Goal: Communication & Community: Answer question/provide support

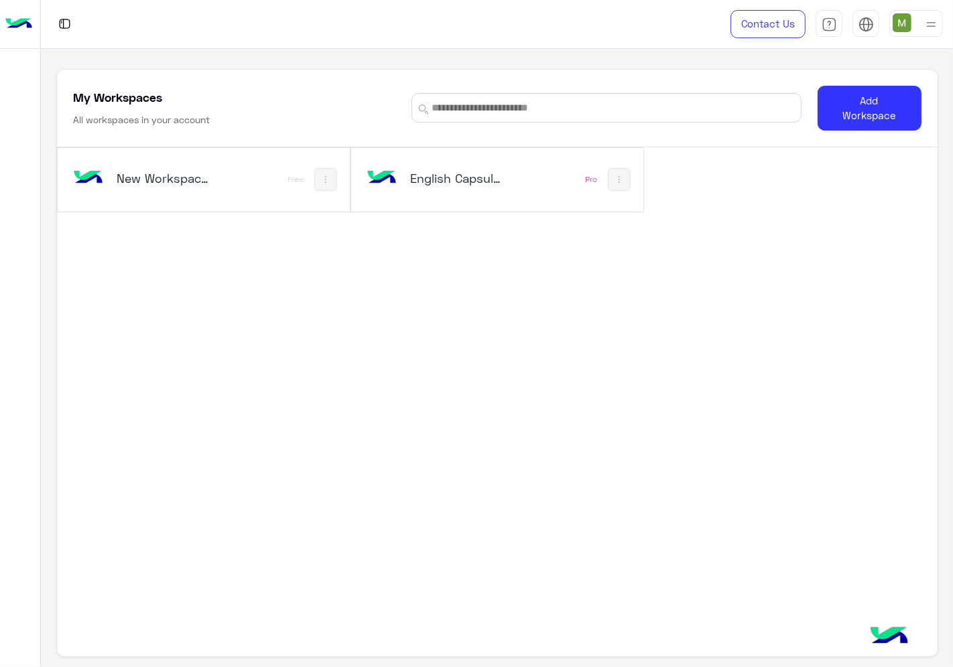
click at [486, 181] on h5 "English Capsules" at bounding box center [458, 178] width 96 height 16
click at [489, 202] on div "English Capsules Pro" at bounding box center [497, 180] width 292 height 64
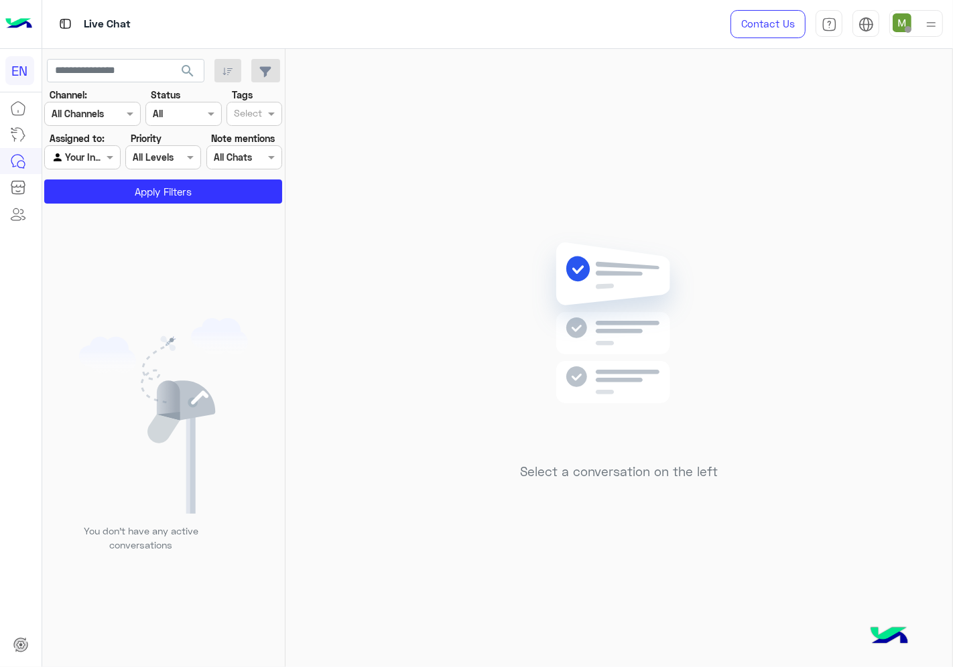
click at [88, 112] on input "text" at bounding box center [76, 114] width 49 height 14
click at [83, 162] on b "WhatsApp" at bounding box center [91, 165] width 46 height 11
click at [84, 162] on div at bounding box center [82, 156] width 74 height 15
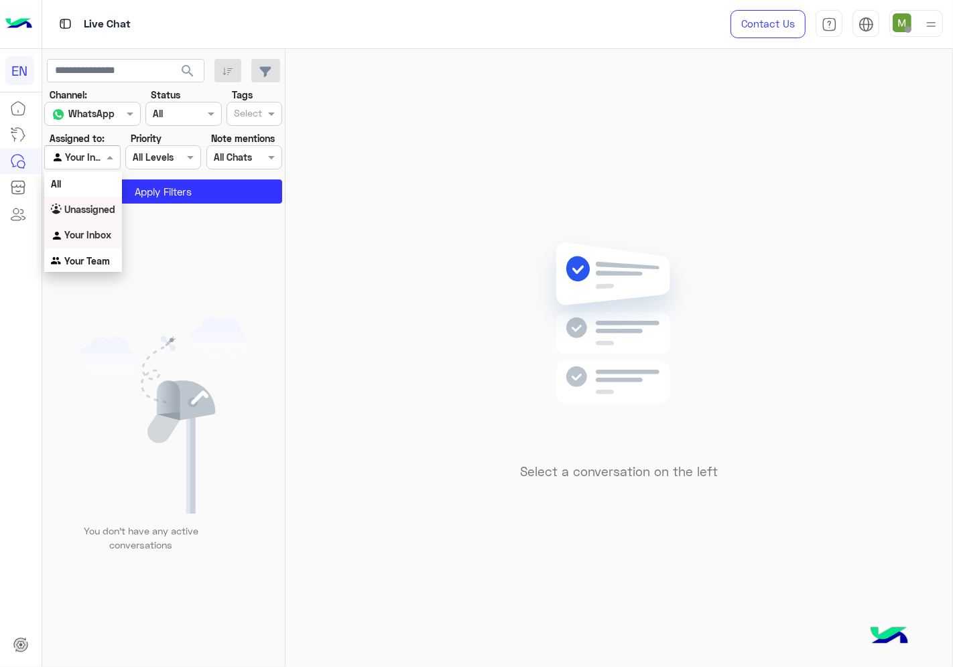
click at [90, 204] on b "Unassigned" at bounding box center [89, 209] width 51 height 11
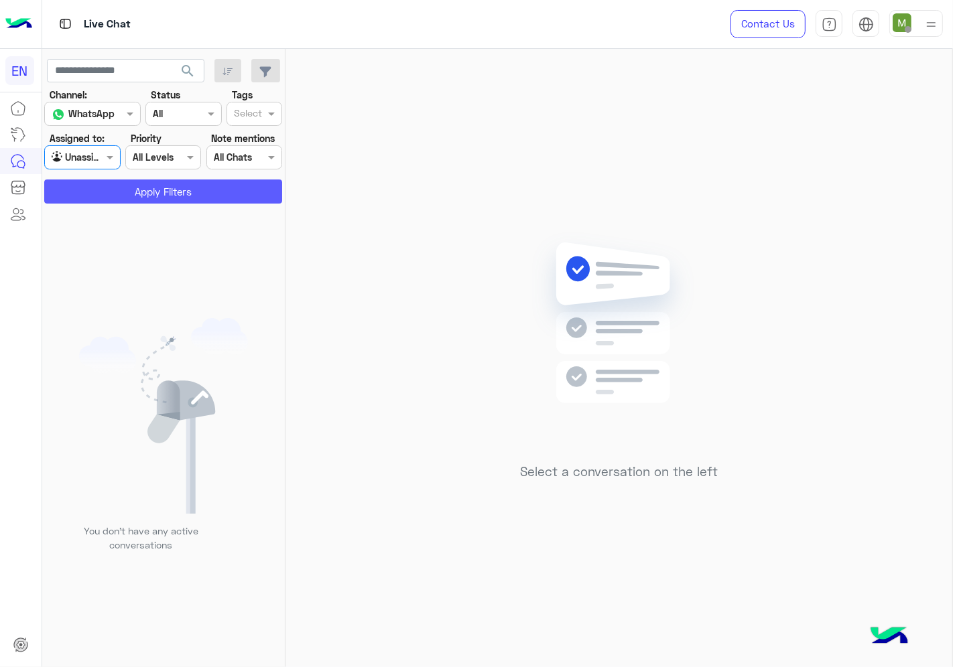
click at [109, 198] on button "Apply Filters" at bounding box center [163, 192] width 238 height 24
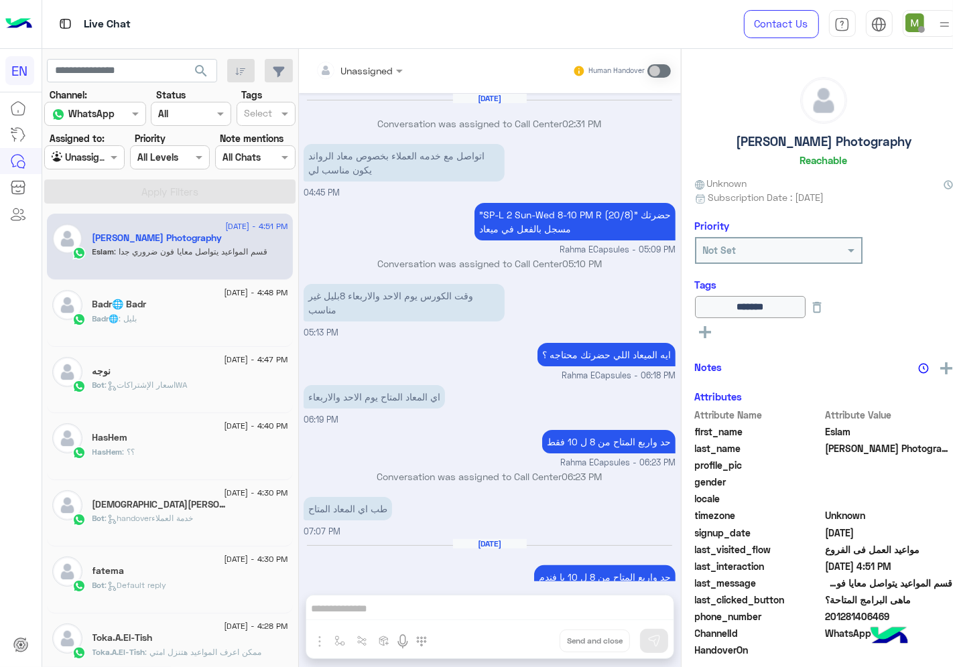
scroll to position [457, 0]
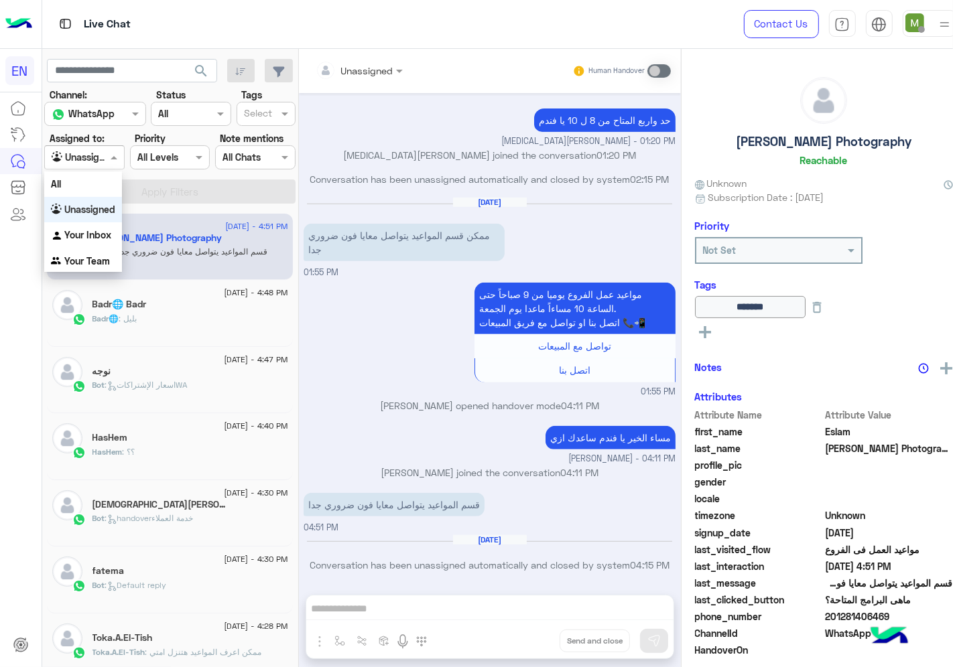
click at [86, 161] on div at bounding box center [84, 156] width 79 height 15
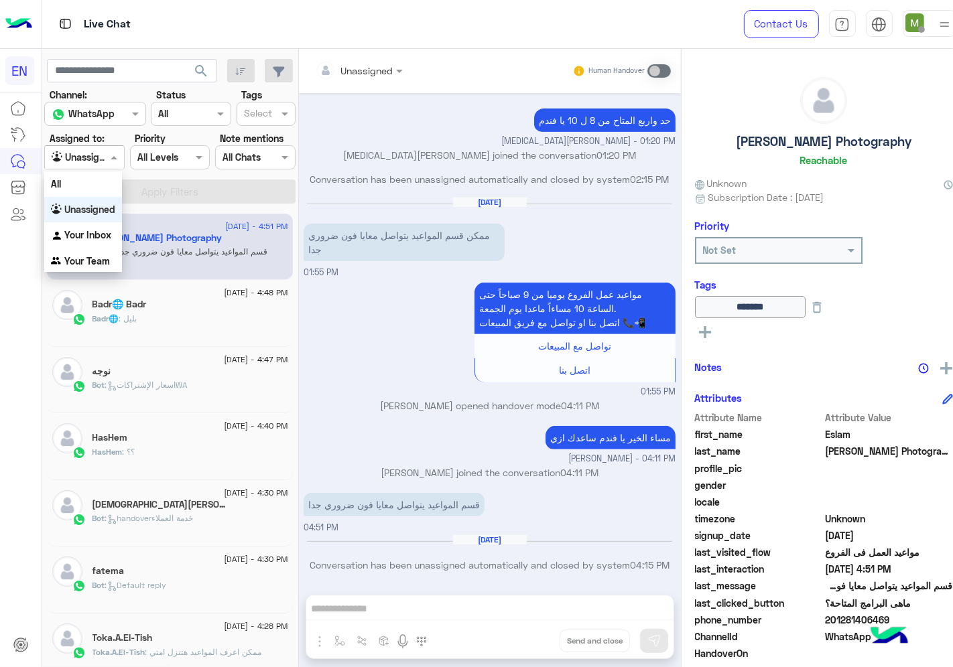
click at [86, 161] on div at bounding box center [84, 156] width 79 height 15
click at [105, 252] on div "Your Team" at bounding box center [83, 262] width 78 height 26
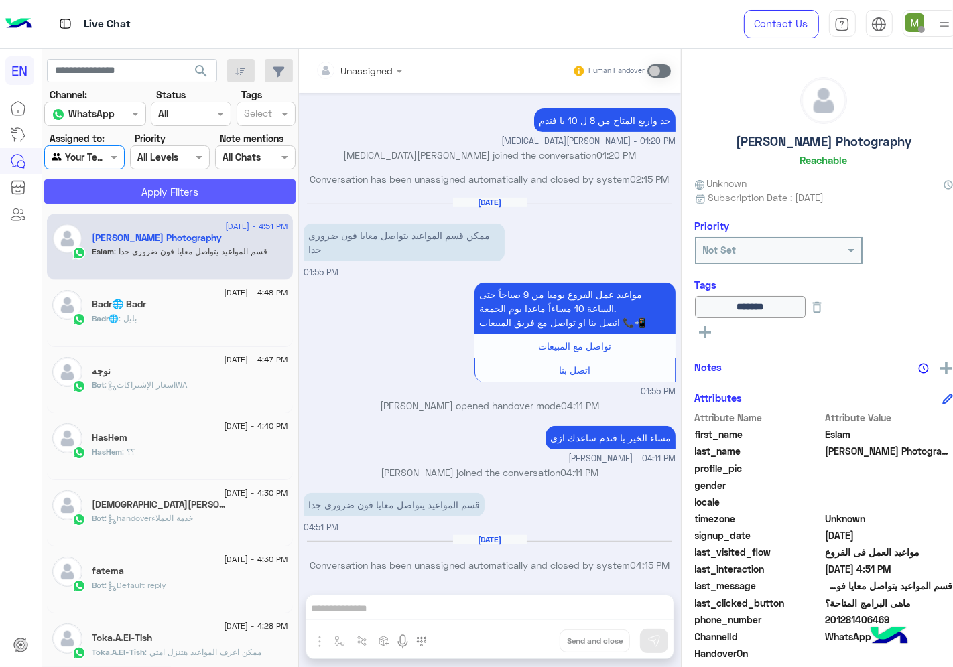
click at [137, 195] on button "Apply Filters" at bounding box center [169, 192] width 251 height 24
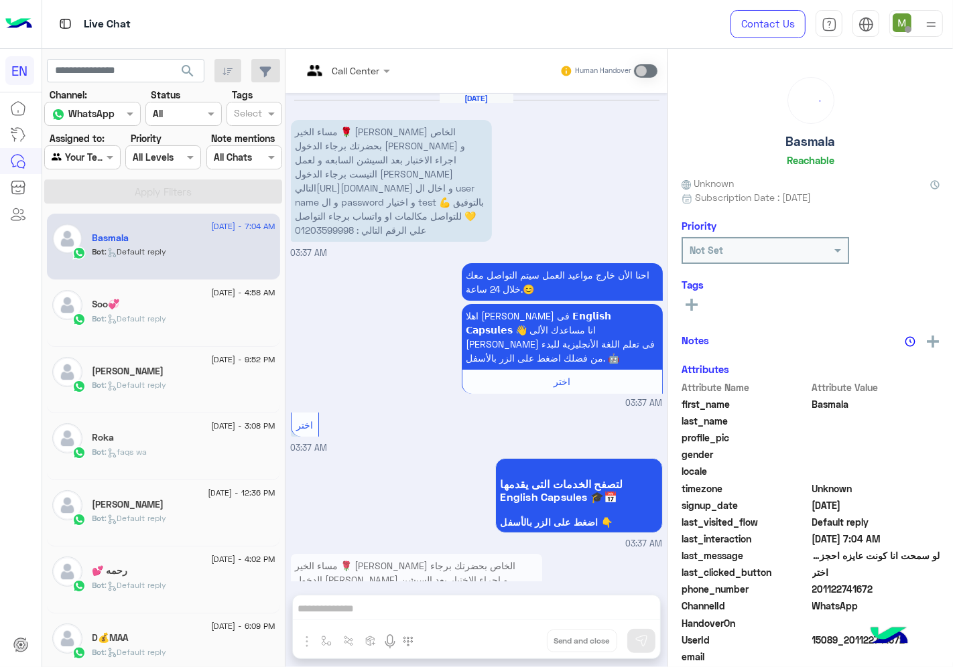
scroll to position [792, 0]
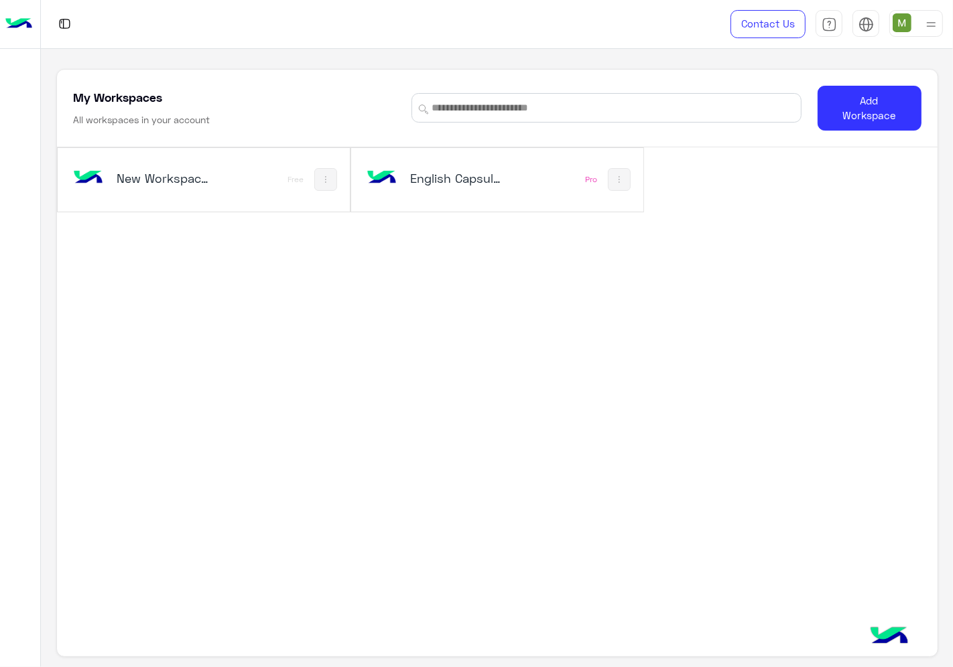
click at [458, 182] on h5 "English Capsules" at bounding box center [458, 178] width 96 height 16
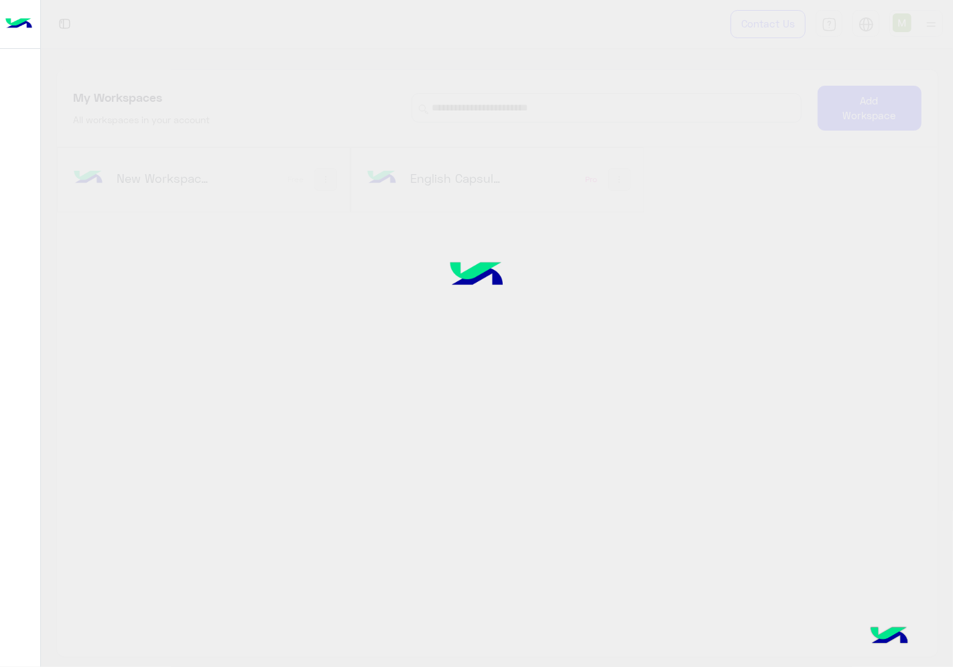
click at [458, 182] on div at bounding box center [476, 333] width 953 height 668
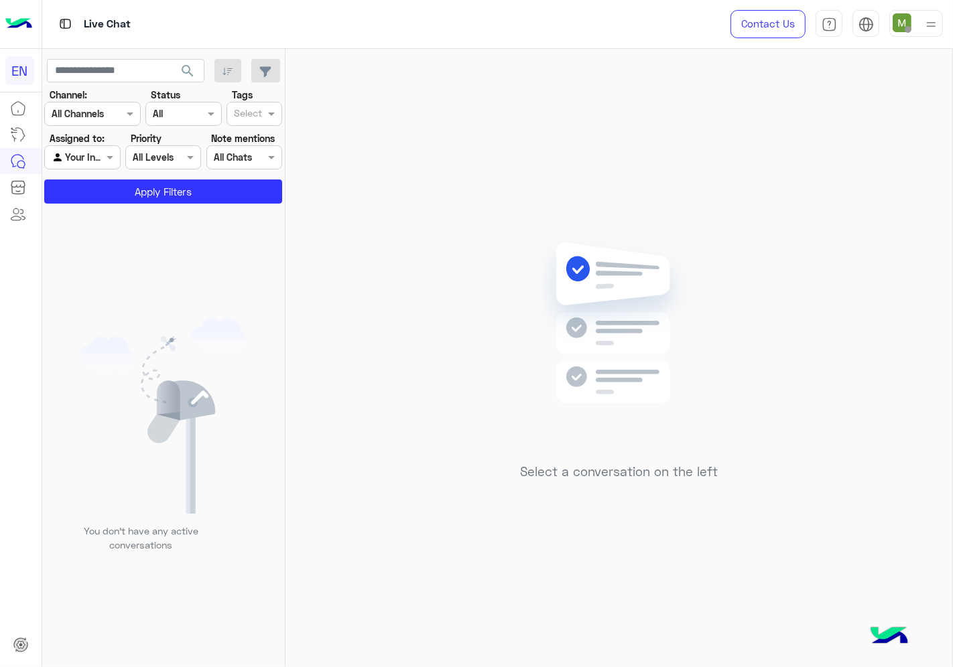
click at [86, 115] on input "text" at bounding box center [76, 114] width 49 height 14
click at [91, 164] on b "WhatsApp" at bounding box center [91, 165] width 46 height 11
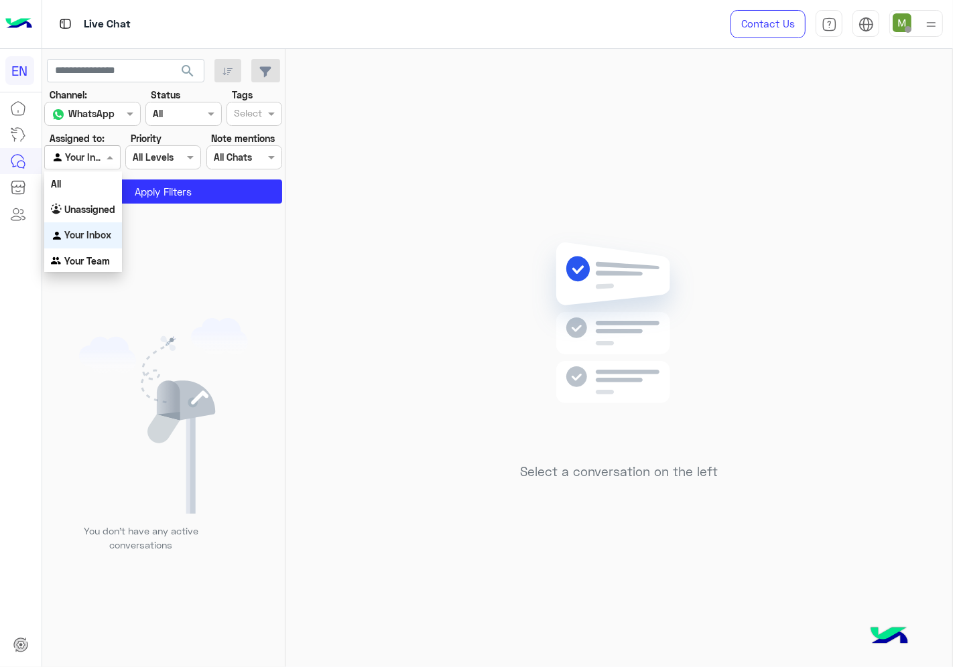
click at [90, 158] on div at bounding box center [82, 156] width 74 height 15
click at [88, 213] on b "Unassigned" at bounding box center [89, 209] width 51 height 11
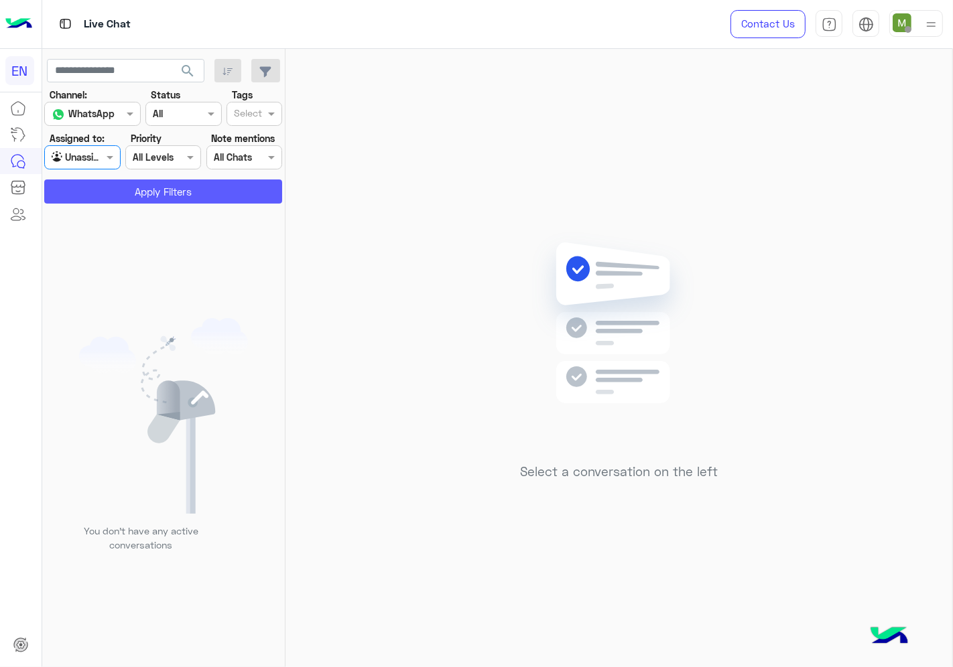
click at [128, 197] on button "Apply Filters" at bounding box center [163, 192] width 238 height 24
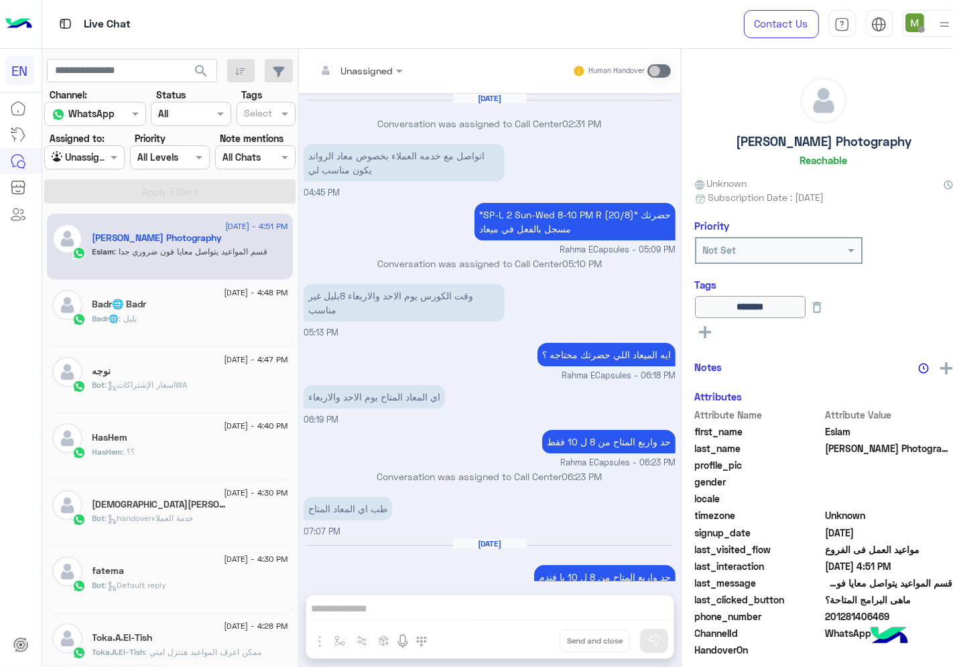
scroll to position [457, 0]
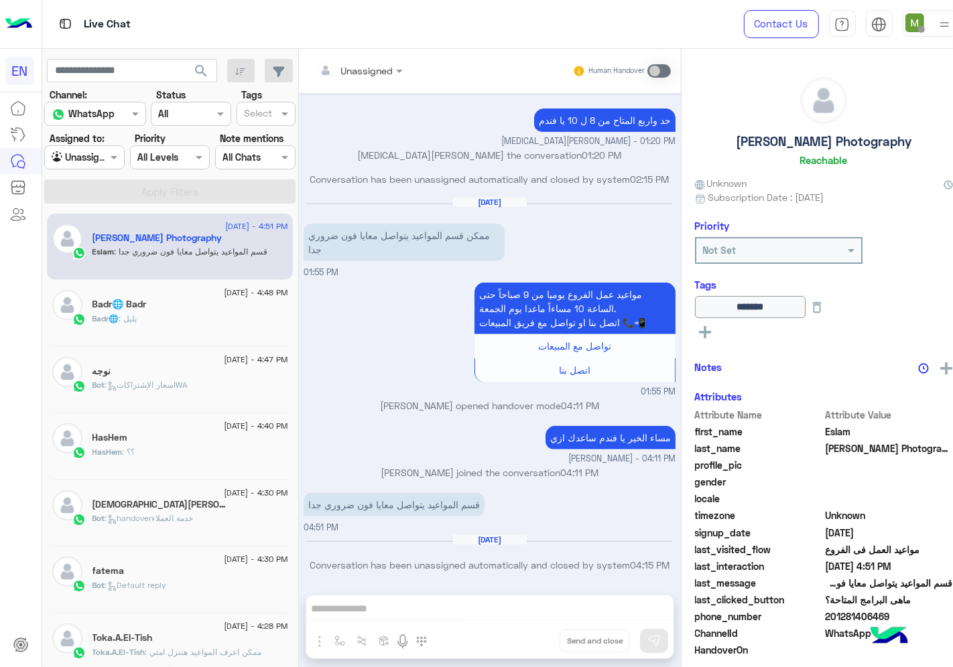
click at [90, 155] on div at bounding box center [84, 156] width 79 height 15
click at [103, 259] on b "Your Team" at bounding box center [87, 260] width 46 height 11
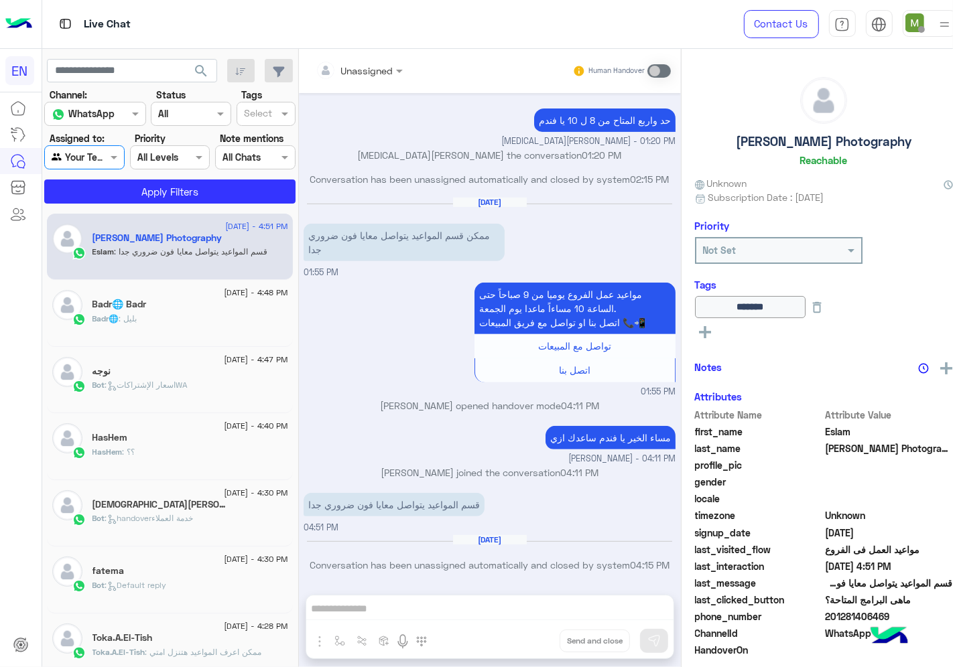
click at [136, 177] on section "Channel: Channel WhatsApp Status Channel All Tags Select Assigned to: Agent Fil…" at bounding box center [170, 146] width 236 height 116
click at [141, 198] on button "Apply Filters" at bounding box center [169, 192] width 251 height 24
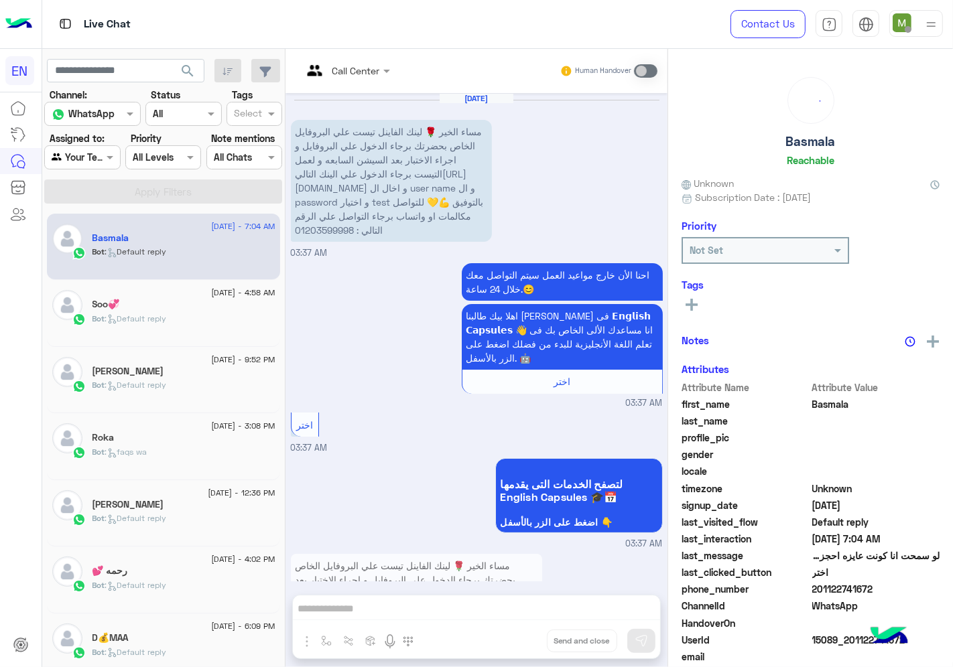
scroll to position [792, 0]
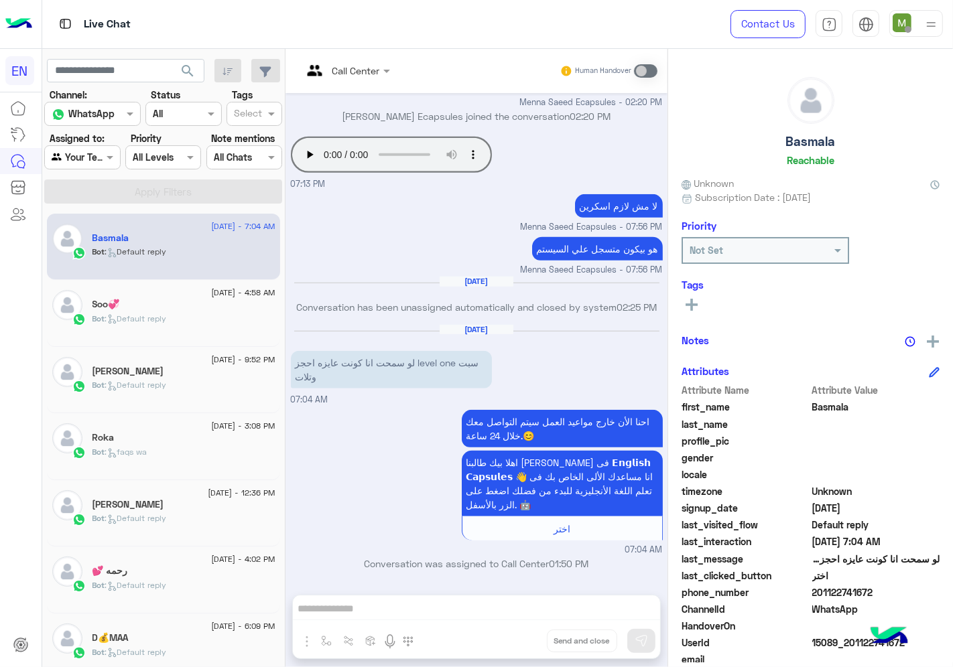
click at [92, 154] on div at bounding box center [82, 156] width 74 height 15
click at [99, 256] on b "Your Team" at bounding box center [87, 260] width 46 height 11
click at [96, 147] on div "Agent Filter Your Team" at bounding box center [82, 157] width 76 height 24
drag, startPoint x: 96, startPoint y: 239, endPoint x: 99, endPoint y: 230, distance: 9.1
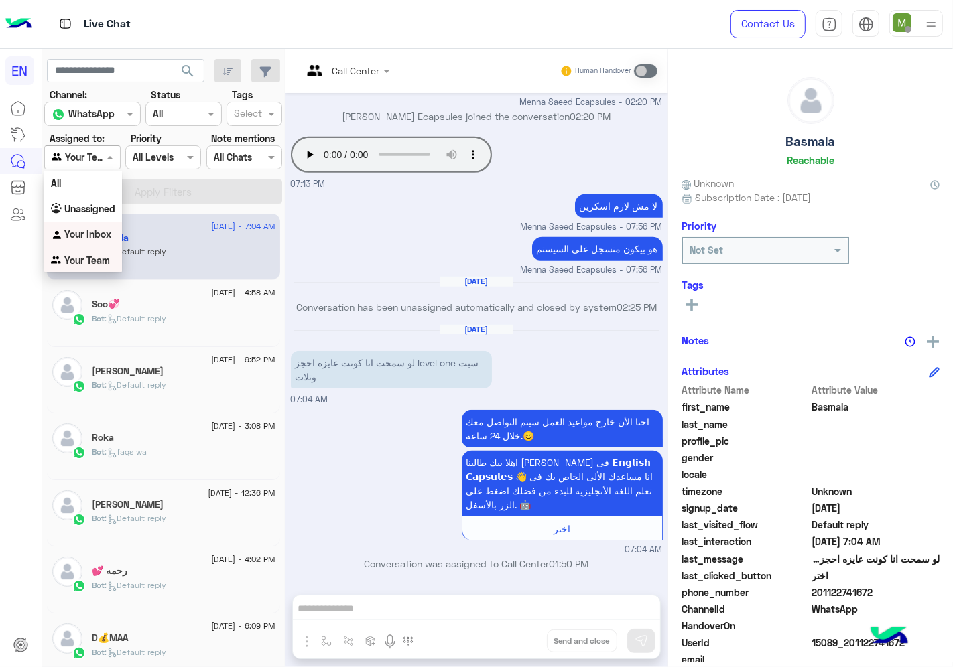
click at [96, 239] on b "Your Inbox" at bounding box center [87, 234] width 47 height 11
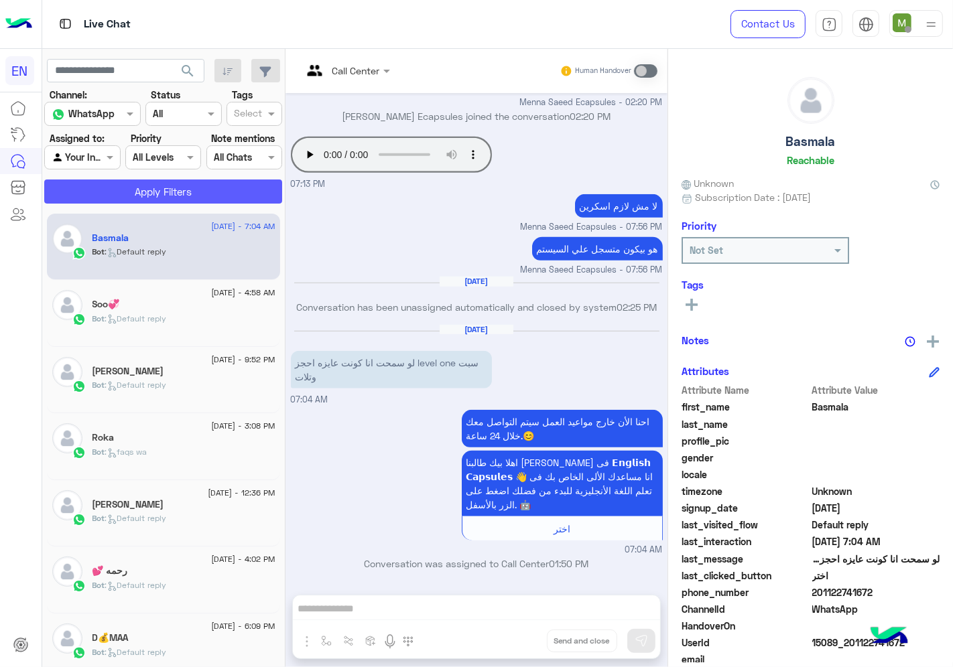
click at [135, 191] on button "Apply Filters" at bounding box center [163, 192] width 238 height 24
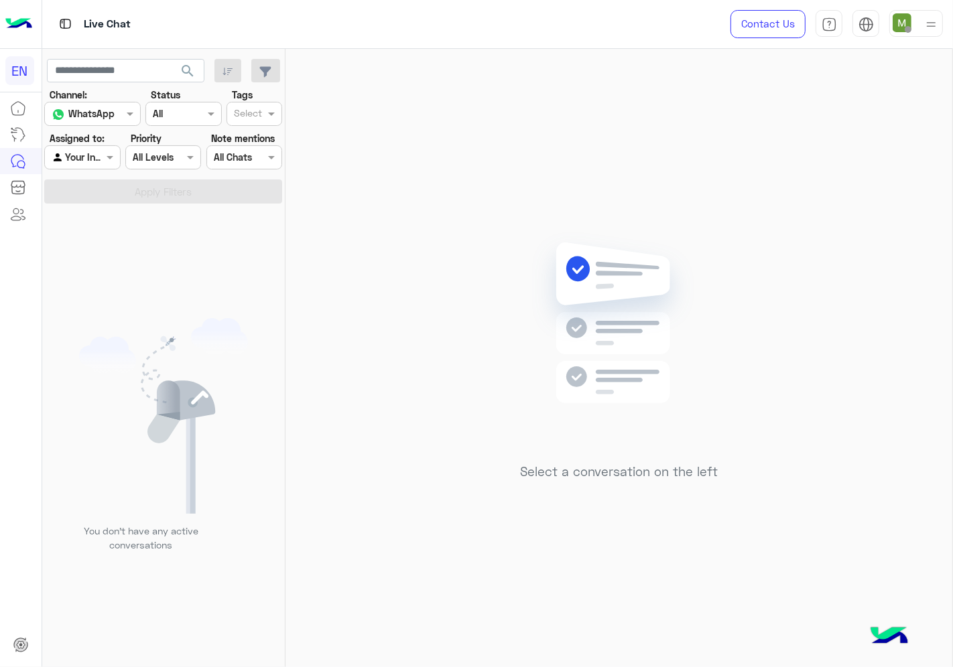
click at [84, 155] on div at bounding box center [82, 156] width 74 height 15
drag, startPoint x: 99, startPoint y: 260, endPoint x: 145, endPoint y: 204, distance: 72.8
click at [103, 259] on b "Your Team" at bounding box center [87, 260] width 46 height 11
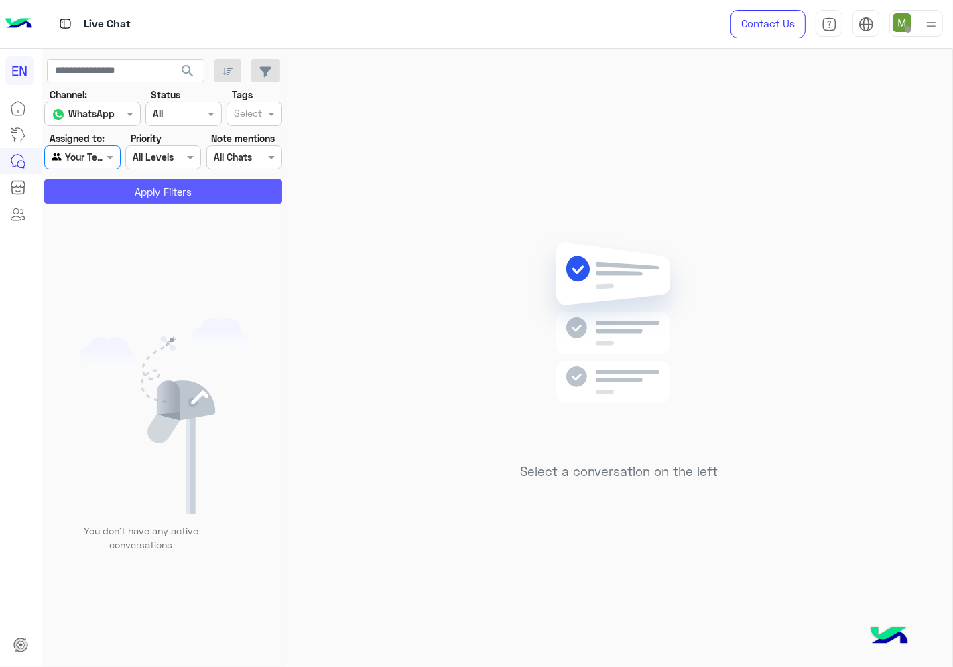
click at [159, 183] on button "Apply Filters" at bounding box center [163, 192] width 238 height 24
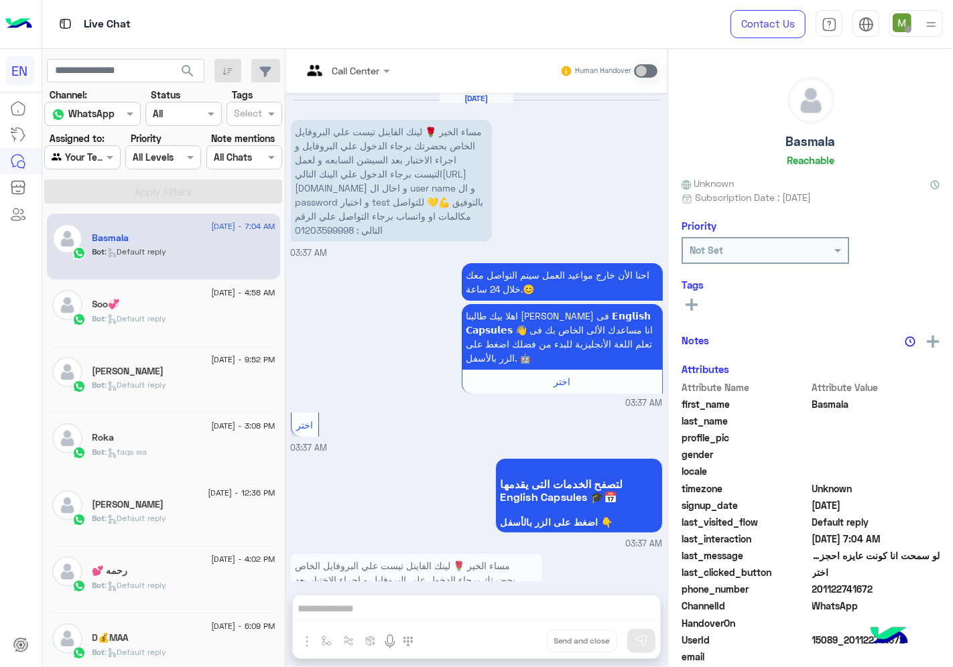
scroll to position [792, 0]
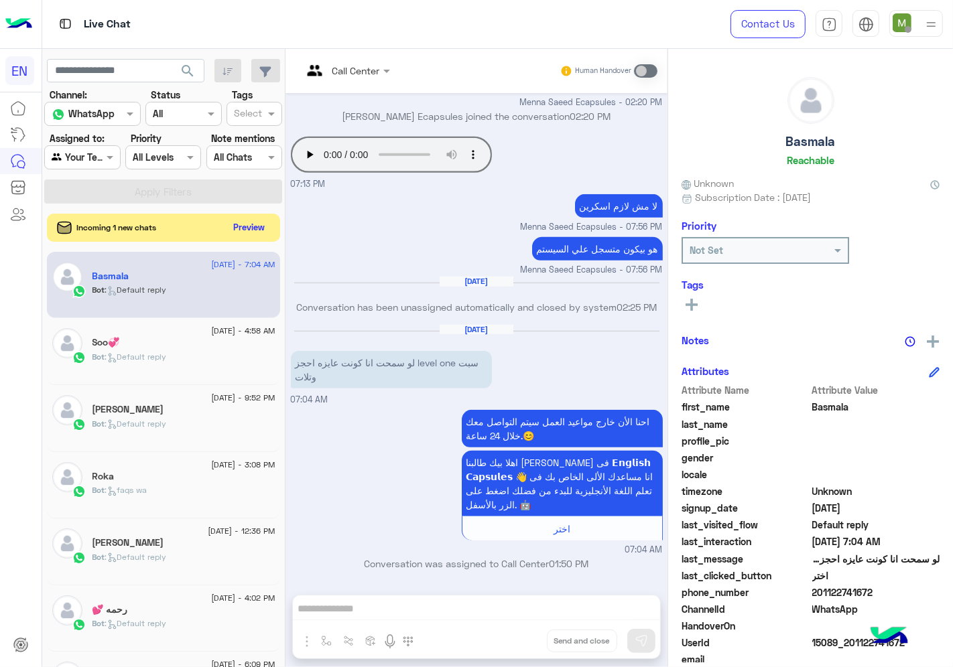
click at [249, 228] on button "Preview" at bounding box center [250, 227] width 42 height 18
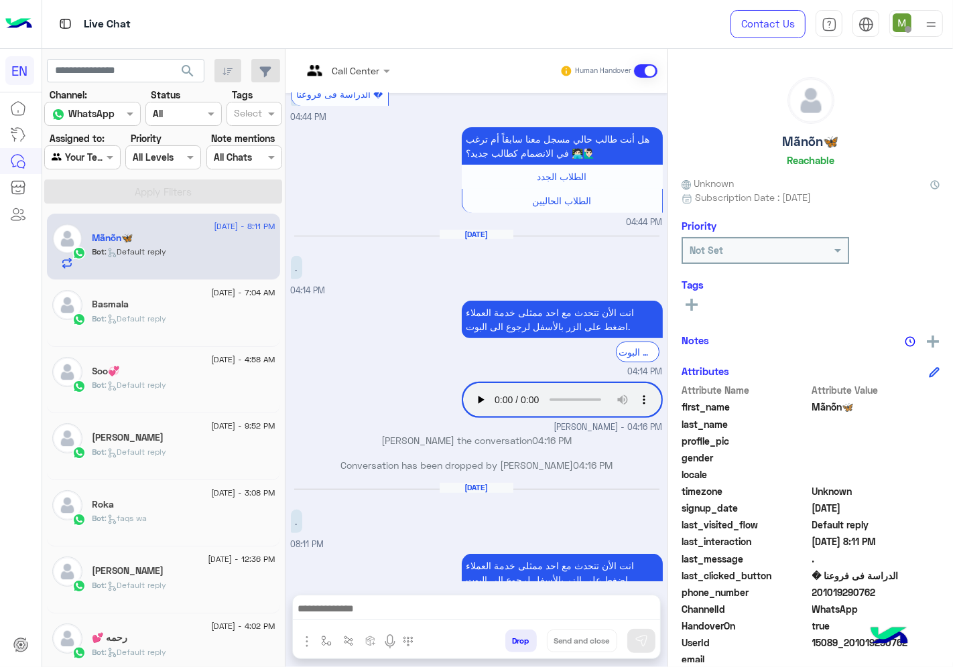
scroll to position [509, 0]
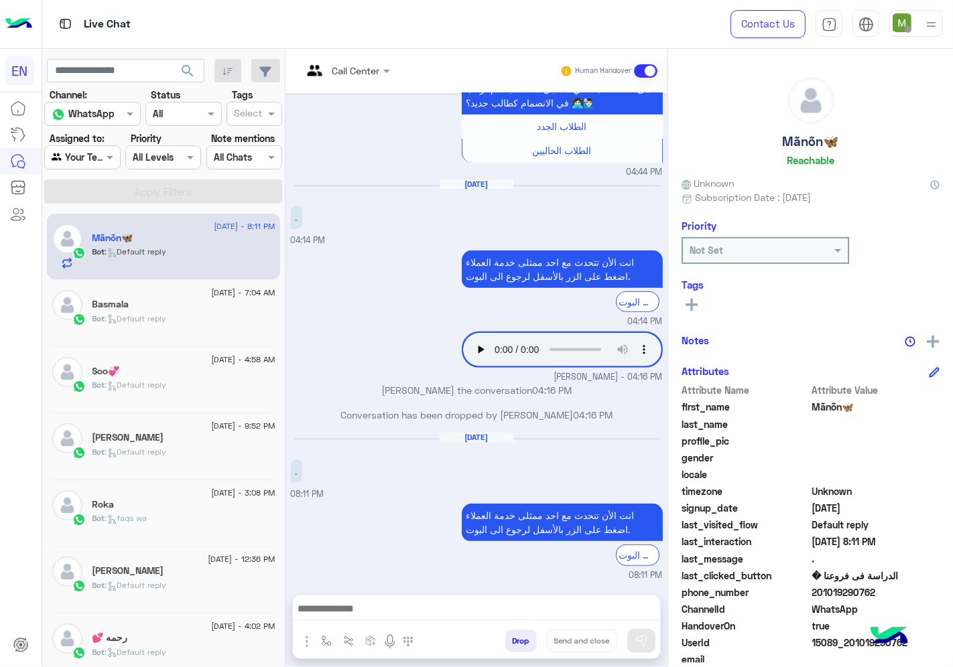
click at [97, 161] on div at bounding box center [82, 156] width 74 height 15
click at [104, 216] on div "Unassigned" at bounding box center [83, 210] width 78 height 26
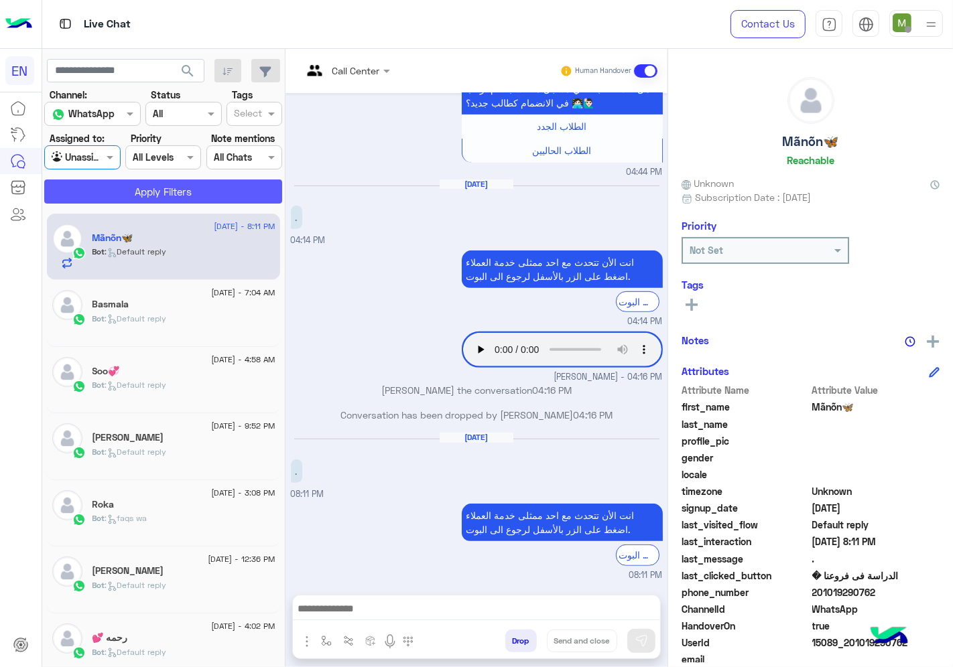
click at [115, 194] on button "Apply Filters" at bounding box center [163, 192] width 238 height 24
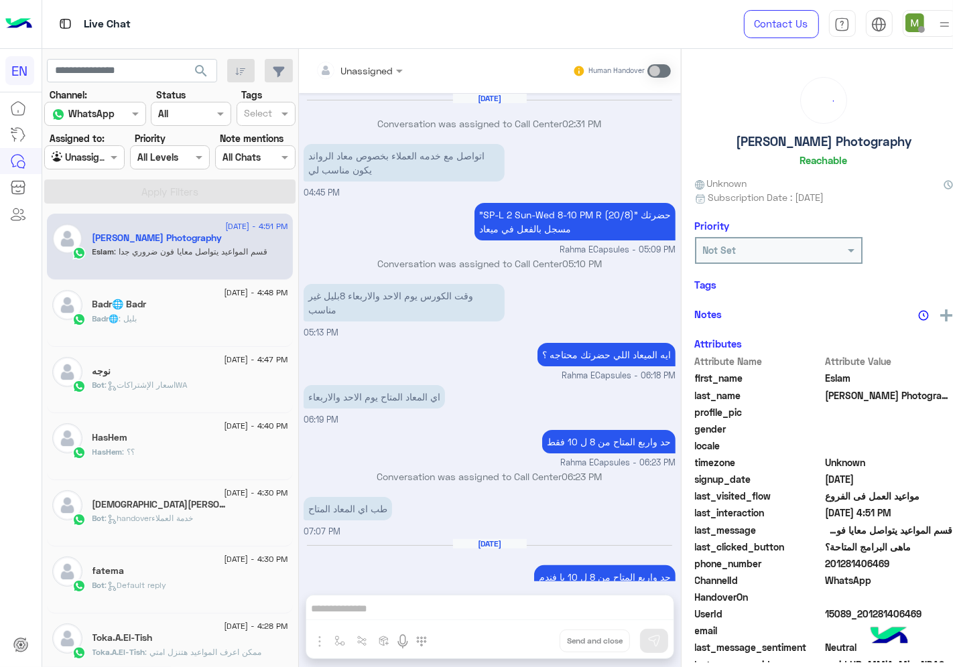
scroll to position [457, 0]
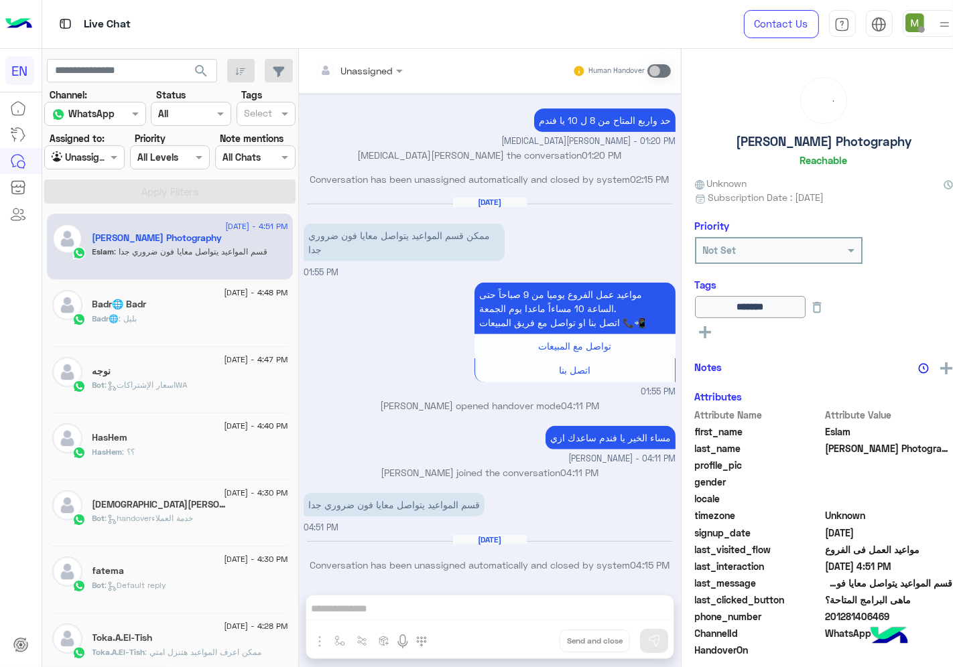
click at [86, 155] on div at bounding box center [84, 156] width 79 height 15
click at [91, 266] on div "Your Team" at bounding box center [83, 262] width 78 height 26
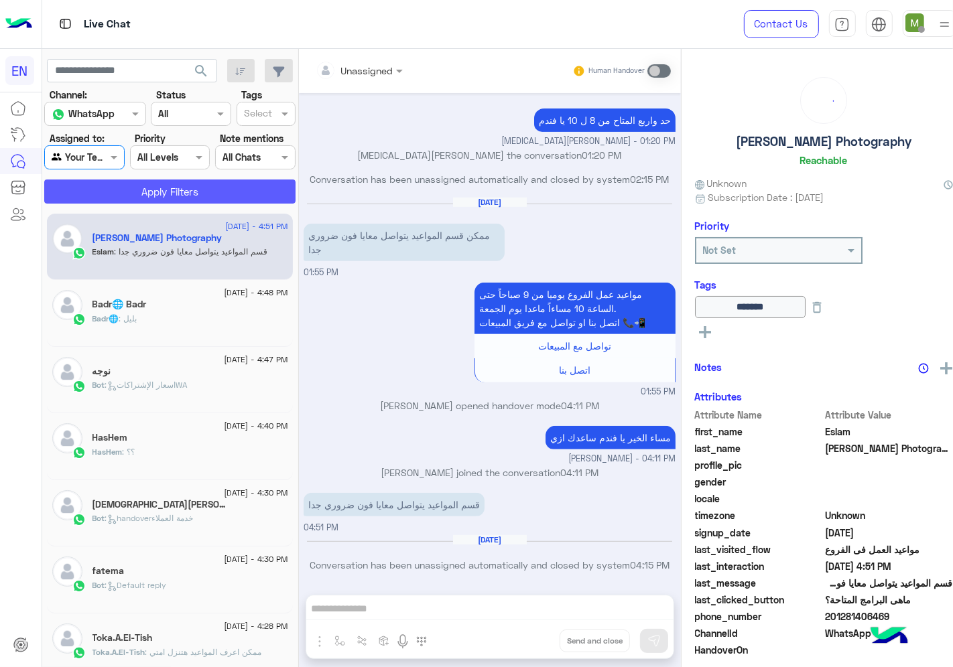
click at [131, 188] on button "Apply Filters" at bounding box center [169, 192] width 251 height 24
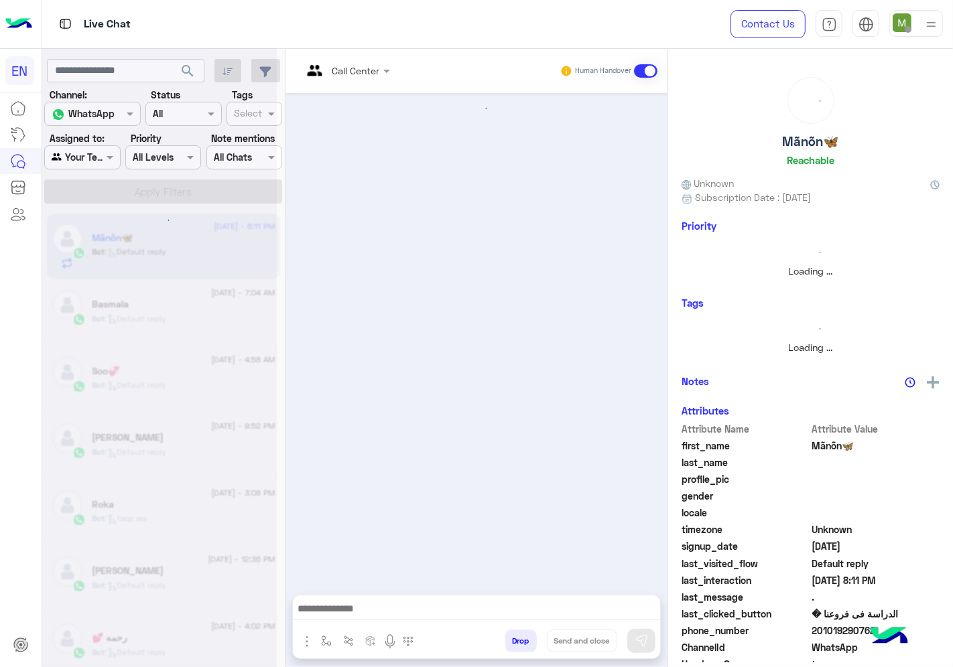
scroll to position [509, 0]
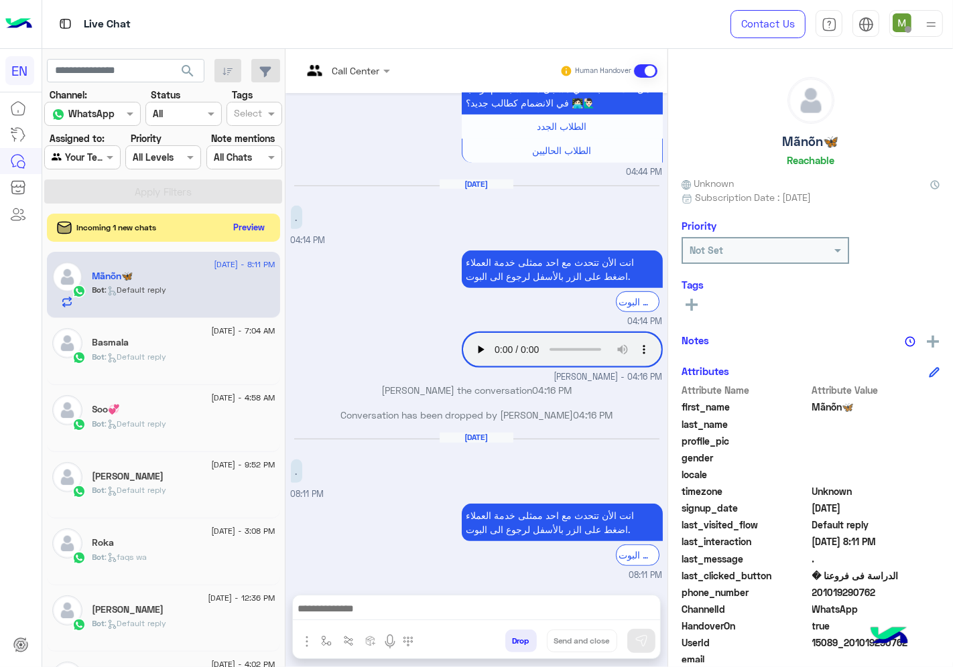
click at [256, 233] on button "Preview" at bounding box center [250, 227] width 42 height 18
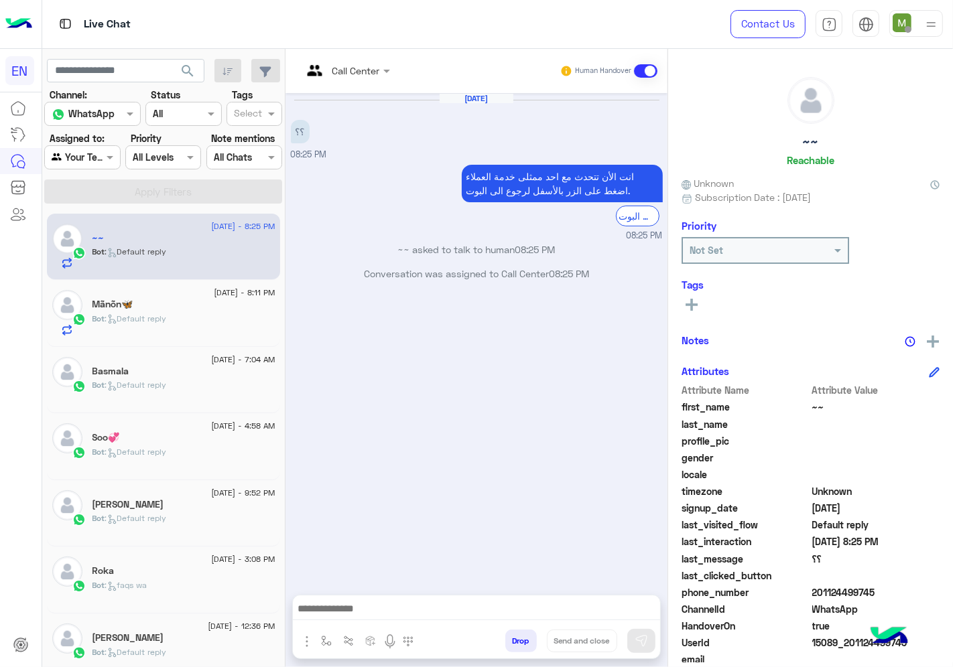
drag, startPoint x: 885, startPoint y: 588, endPoint x: 814, endPoint y: 593, distance: 71.9
click at [814, 593] on span "201124499745" at bounding box center [876, 593] width 128 height 14
copy span "01124499745"
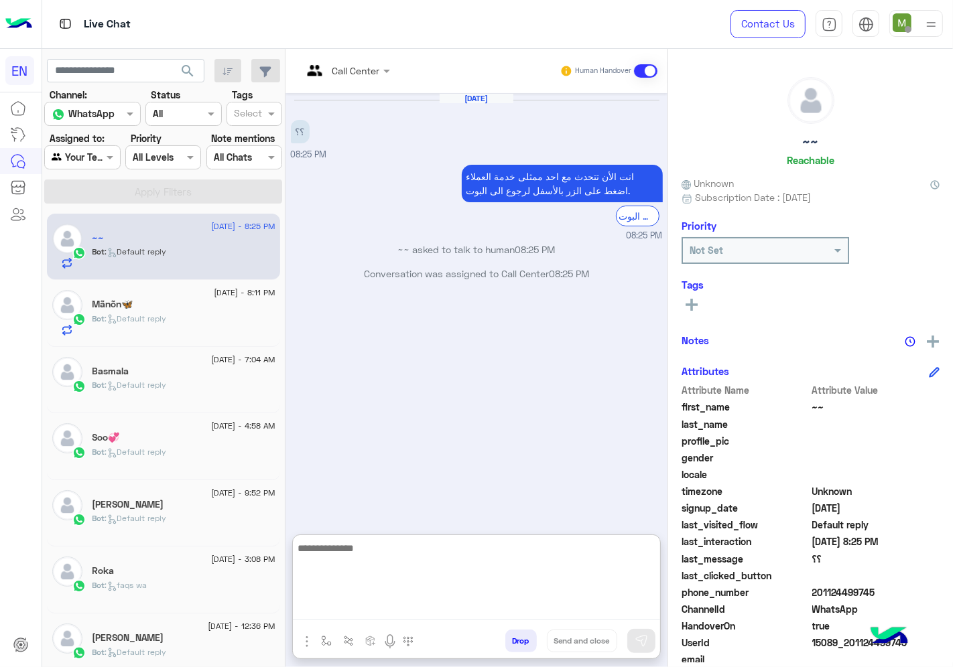
click at [486, 604] on textarea at bounding box center [476, 580] width 367 height 80
type textarea "**********"
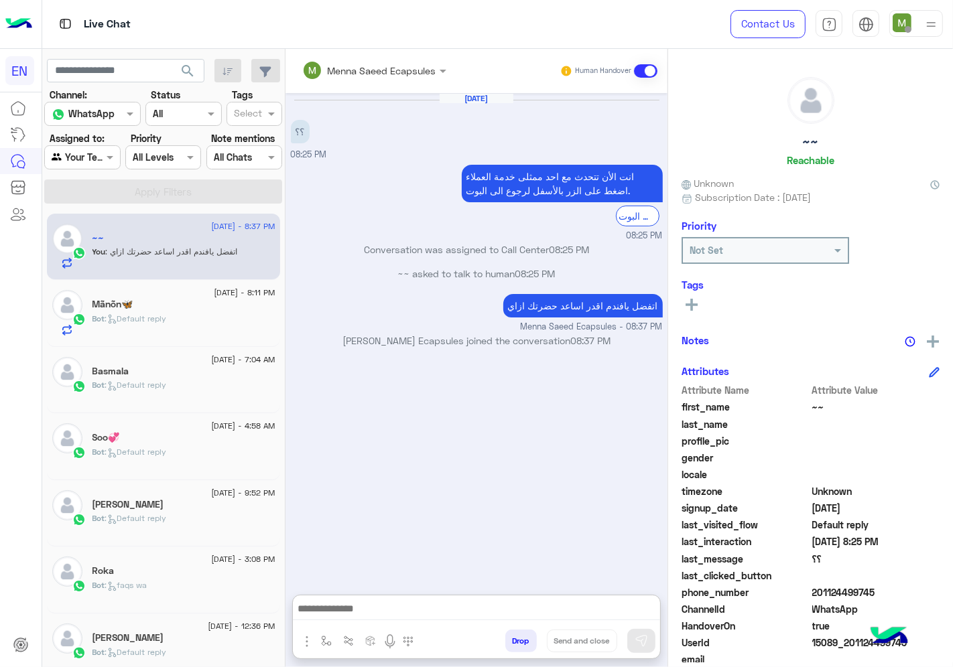
click at [91, 158] on div at bounding box center [82, 156] width 74 height 15
click at [101, 210] on b "Unassigned" at bounding box center [89, 209] width 51 height 11
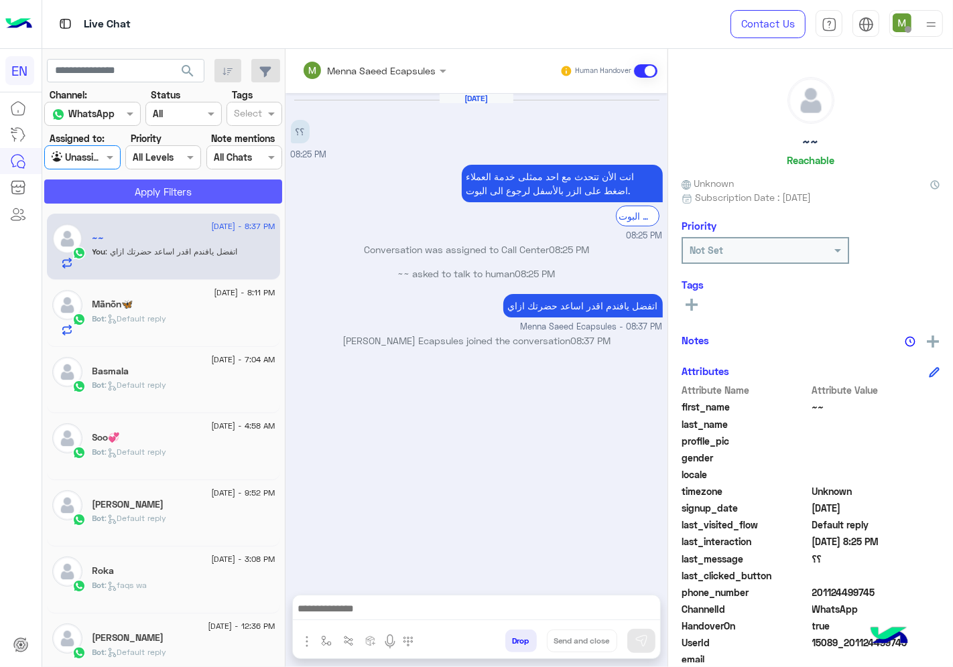
click at [156, 184] on button "Apply Filters" at bounding box center [163, 192] width 238 height 24
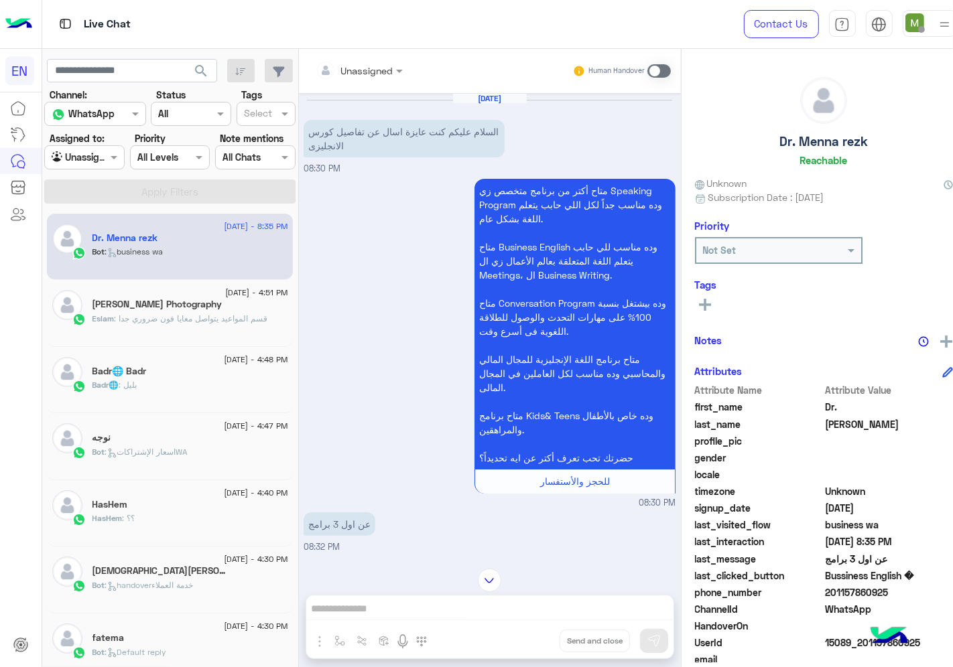
click at [349, 69] on input "text" at bounding box center [343, 71] width 54 height 14
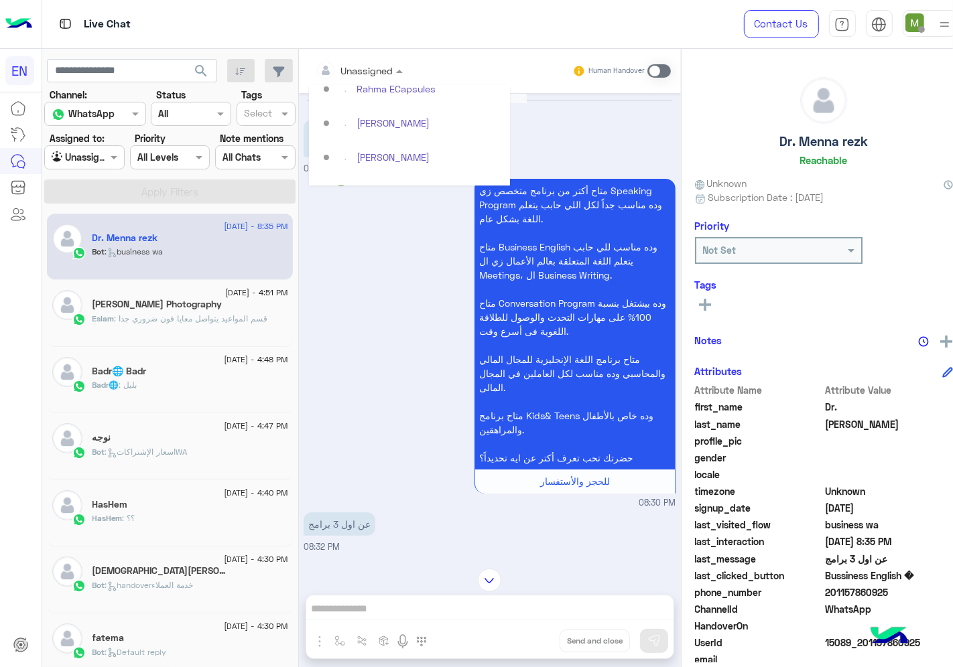
scroll to position [188, 0]
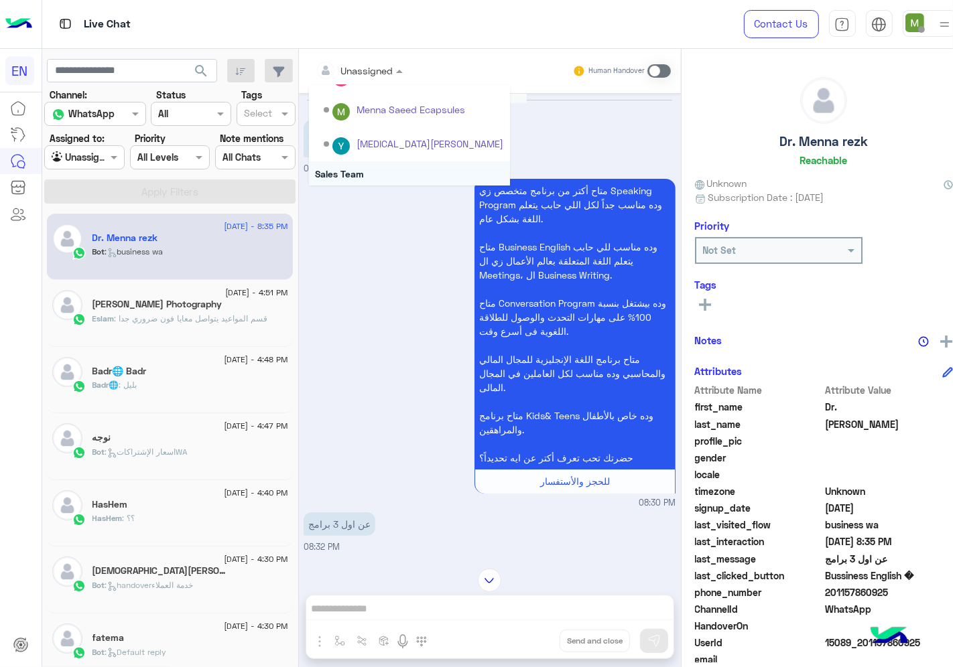
click at [343, 171] on div "Sales Team" at bounding box center [409, 174] width 201 height 25
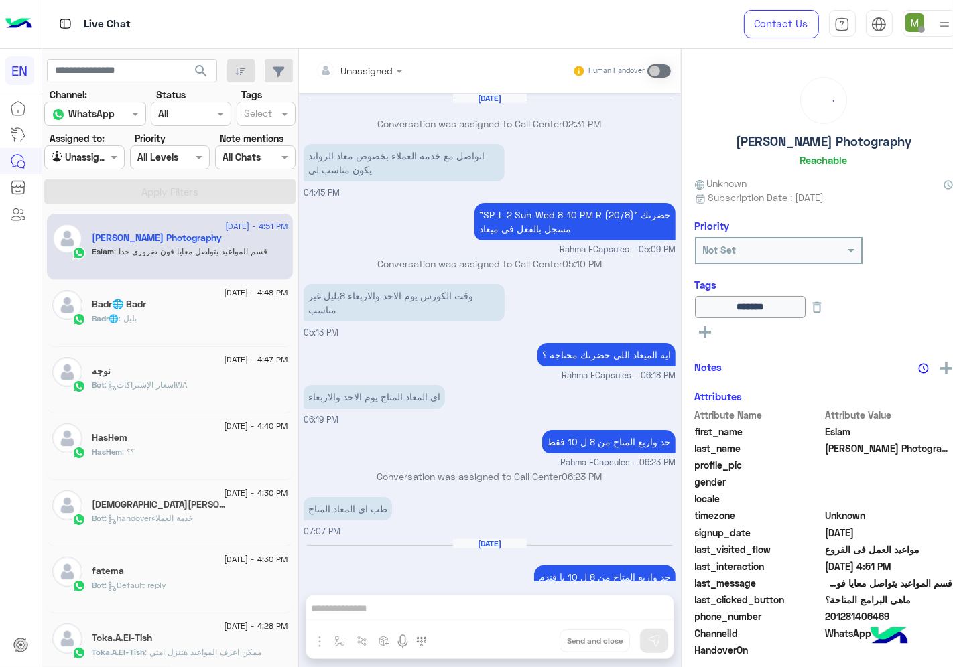
scroll to position [457, 0]
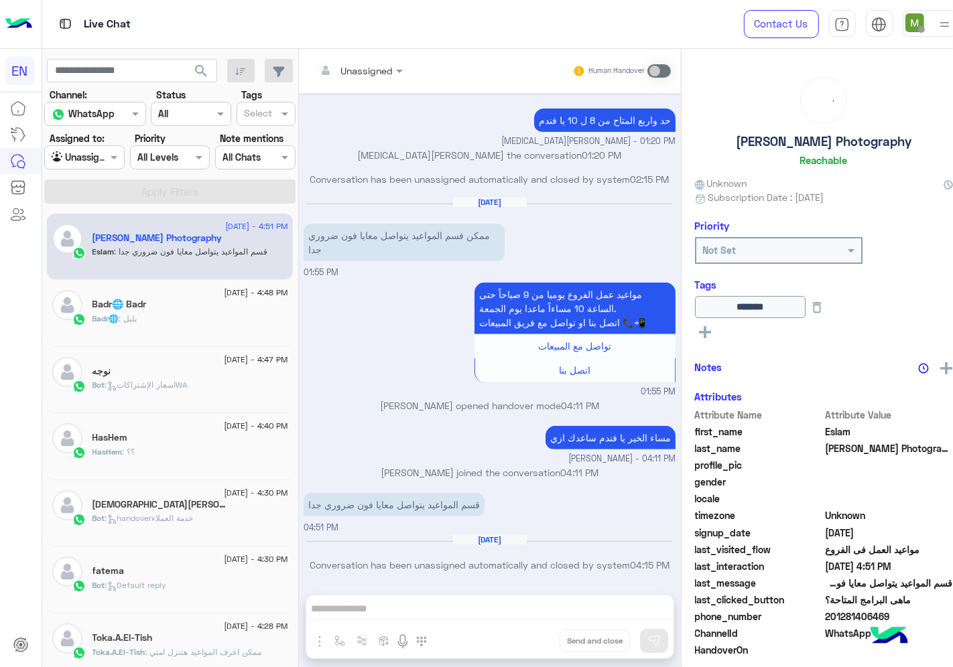
click at [94, 158] on div at bounding box center [84, 156] width 79 height 15
click at [105, 231] on b "Your Inbox" at bounding box center [87, 234] width 47 height 11
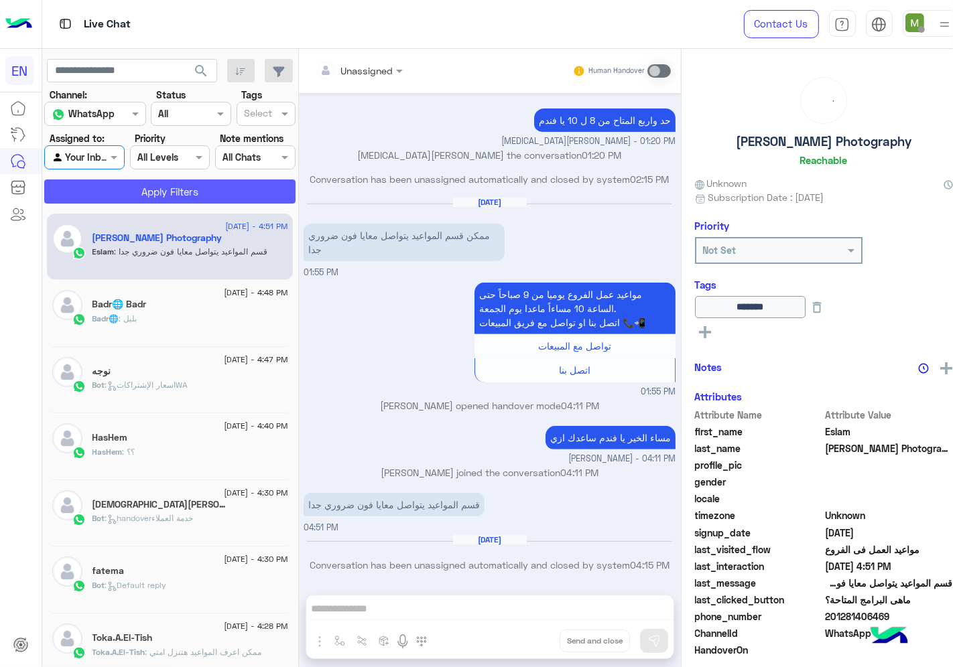
click at [131, 190] on button "Apply Filters" at bounding box center [169, 192] width 251 height 24
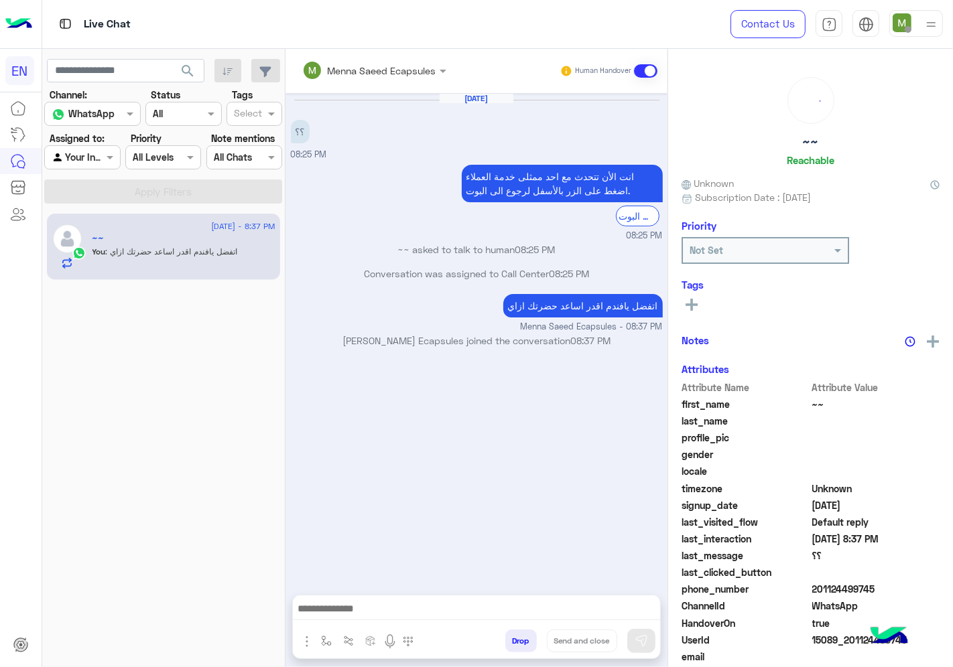
click at [99, 151] on div at bounding box center [82, 156] width 74 height 15
click at [103, 256] on b "Your Team" at bounding box center [87, 260] width 46 height 11
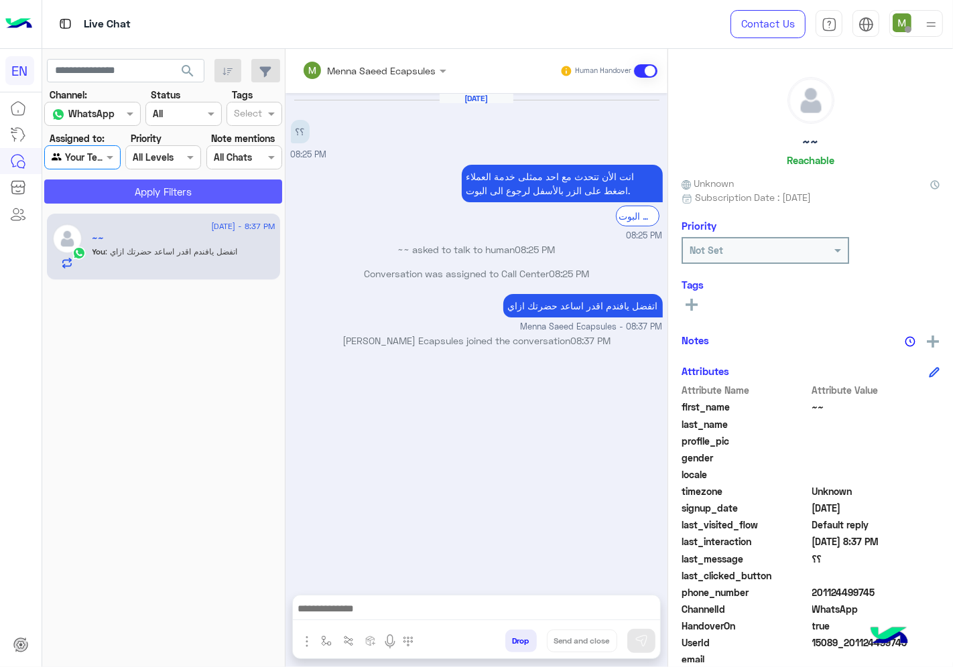
click at [141, 202] on button "Apply Filters" at bounding box center [163, 192] width 238 height 24
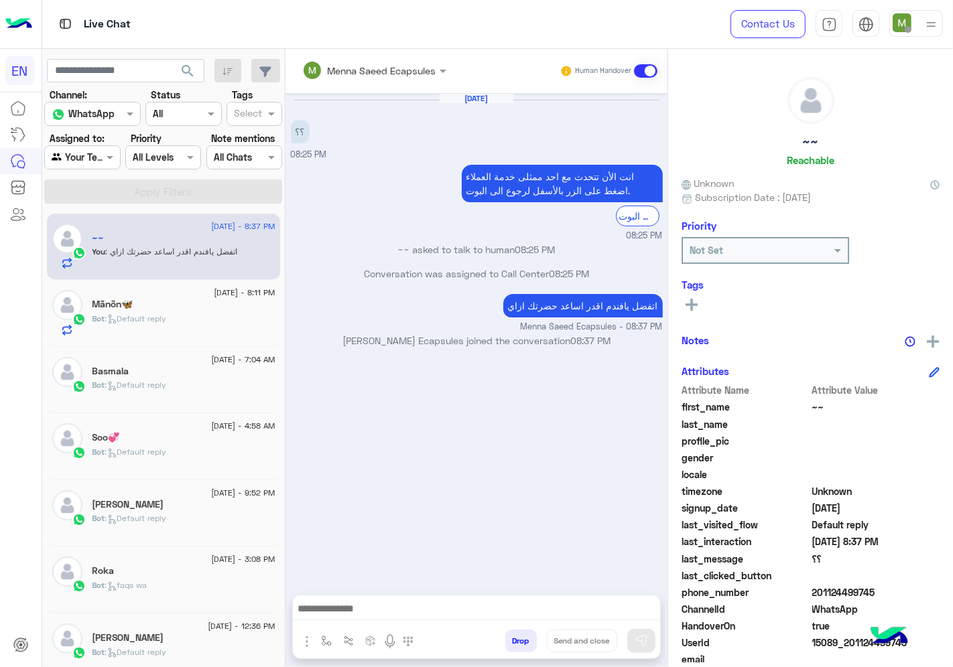
click at [563, 451] on div "[DATE] ؟؟ 08:25 PM انت الأن تتحدث مع [DATE] ممثلى خدمة العملاء اضغط على الزر با…" at bounding box center [476, 337] width 382 height 489
